Goal: Task Accomplishment & Management: Complete application form

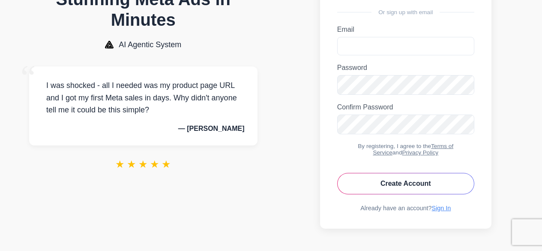
click at [446, 205] on link "Sign In" at bounding box center [441, 207] width 19 height 7
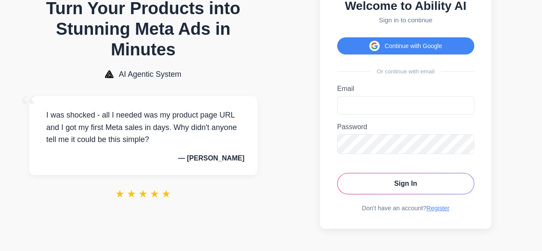
scroll to position [48, 0]
click at [431, 205] on link "Register" at bounding box center [438, 207] width 23 height 7
